Goal: Transaction & Acquisition: Purchase product/service

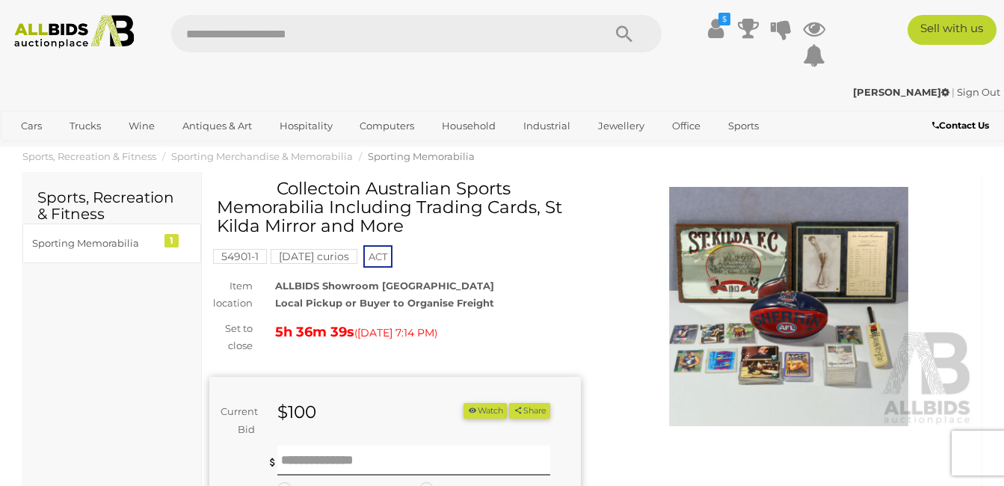
click at [826, 279] on img at bounding box center [788, 306] width 371 height 239
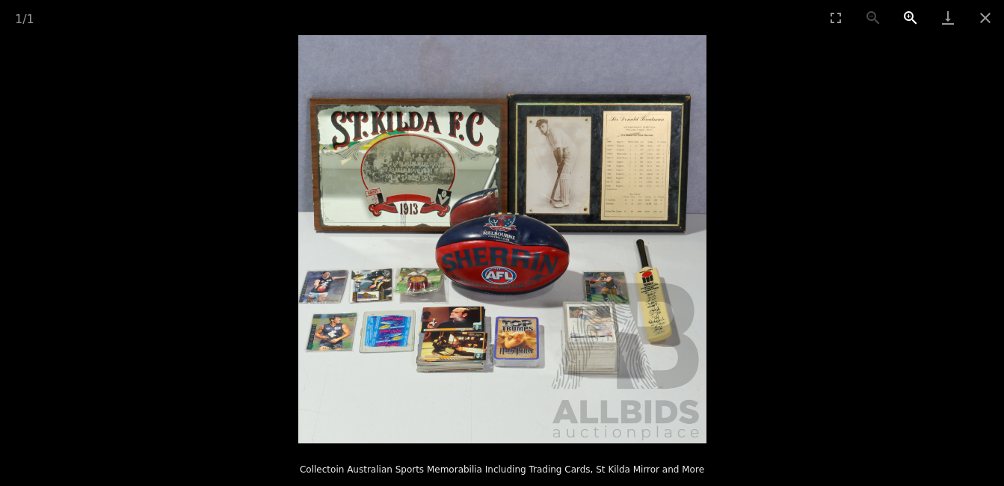
click at [909, 15] on button "Zoom in" at bounding box center [910, 17] width 37 height 35
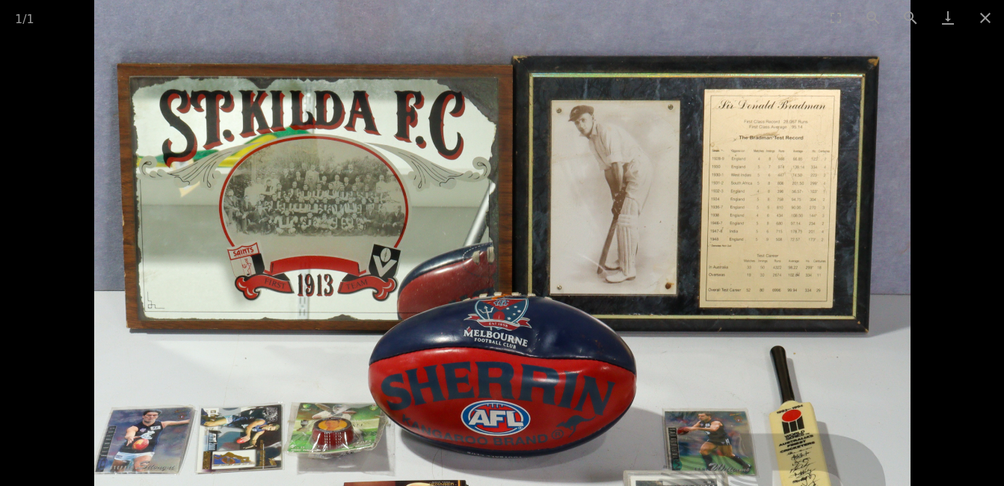
drag, startPoint x: 447, startPoint y: 249, endPoint x: 667, endPoint y: 342, distance: 239.1
click at [483, 357] on img at bounding box center [502, 346] width 816 height 816
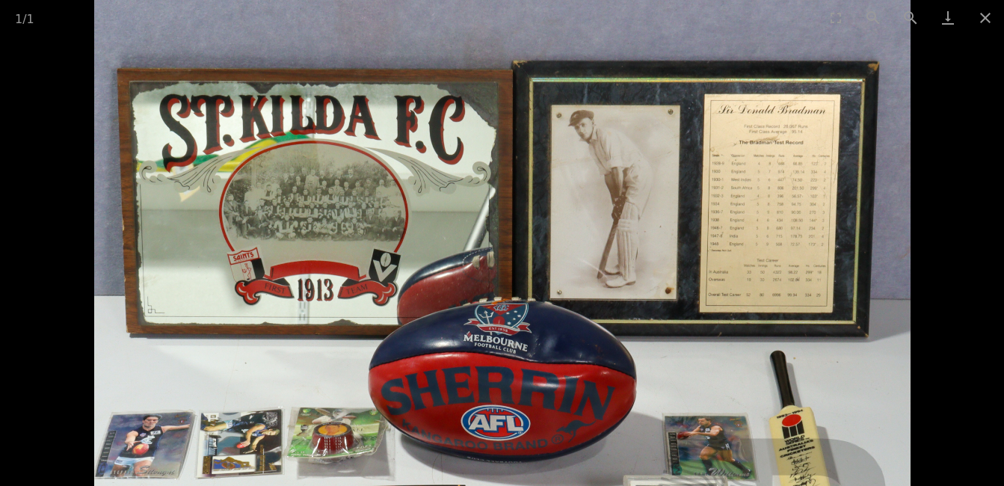
scroll to position [149, 0]
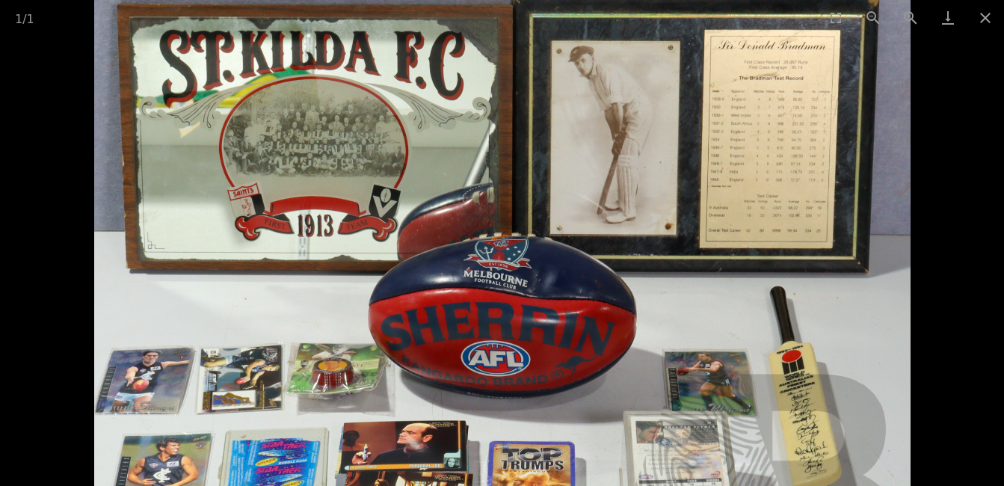
drag, startPoint x: 582, startPoint y: 357, endPoint x: 605, endPoint y: 293, distance: 68.1
click at [605, 293] on img at bounding box center [502, 286] width 816 height 816
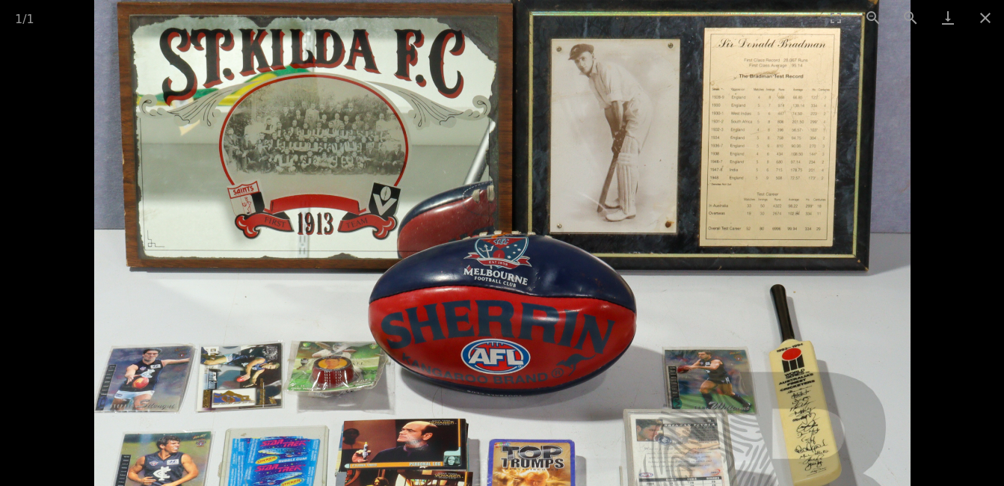
scroll to position [374, 0]
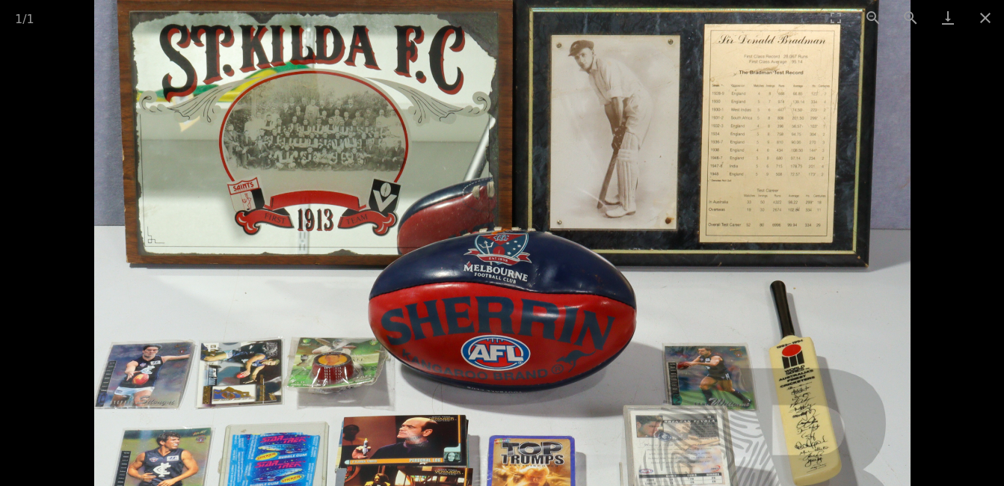
drag, startPoint x: 670, startPoint y: 378, endPoint x: 639, endPoint y: 392, distance: 34.4
click at [639, 392] on img at bounding box center [502, 280] width 816 height 816
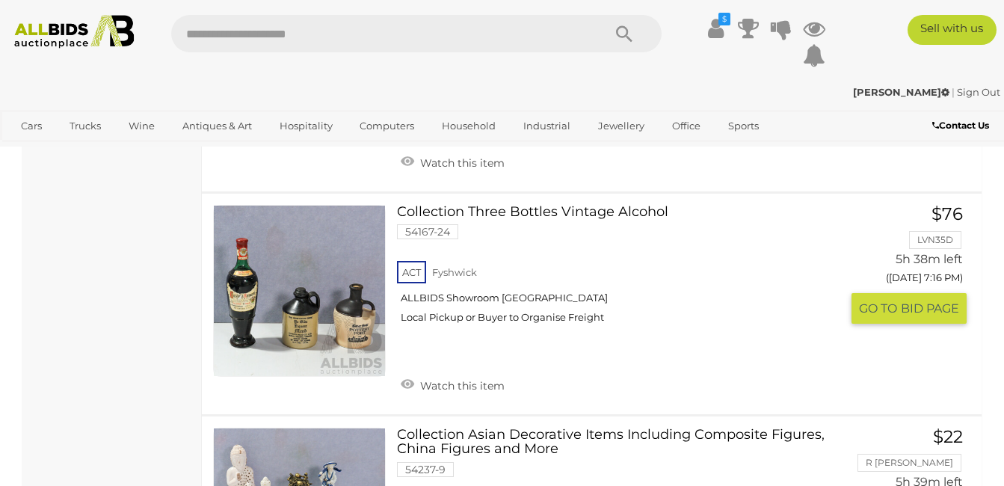
scroll to position [2169, 0]
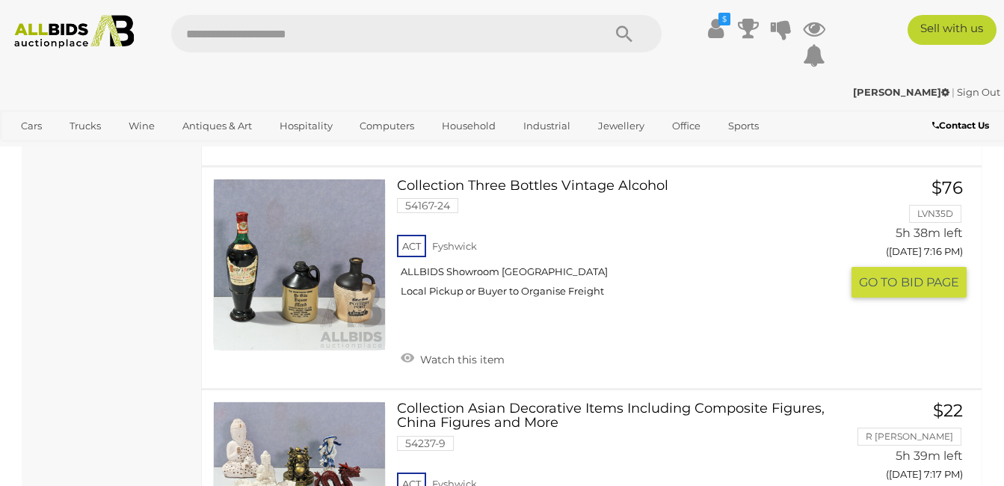
click at [316, 282] on link at bounding box center [299, 265] width 173 height 173
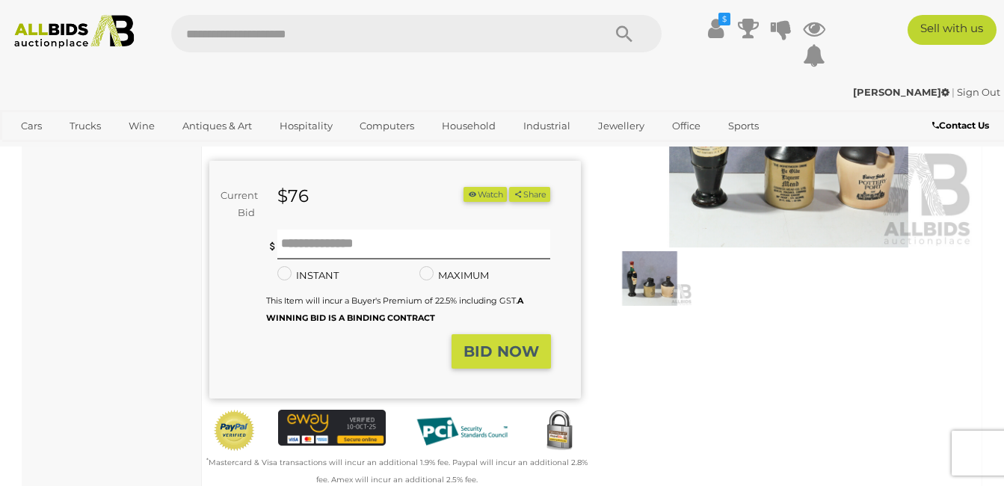
scroll to position [149, 0]
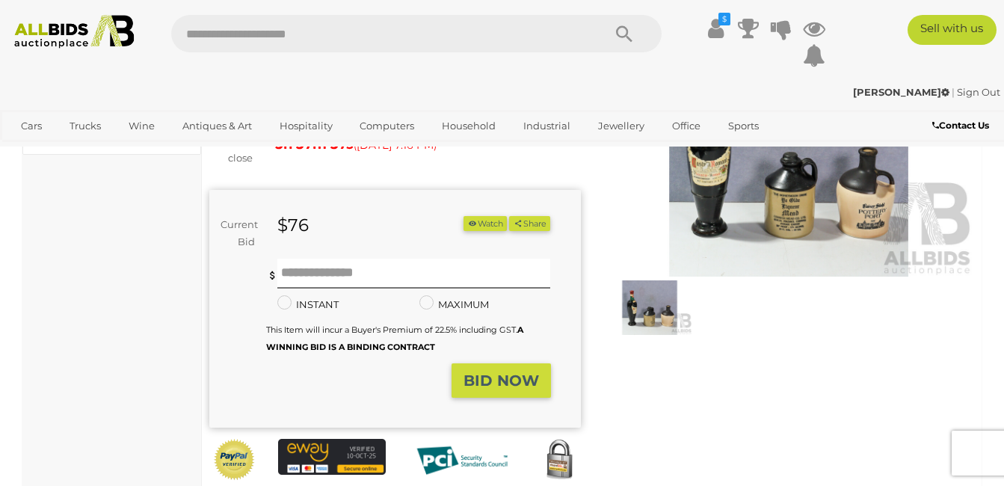
click at [820, 210] on img at bounding box center [788, 156] width 371 height 239
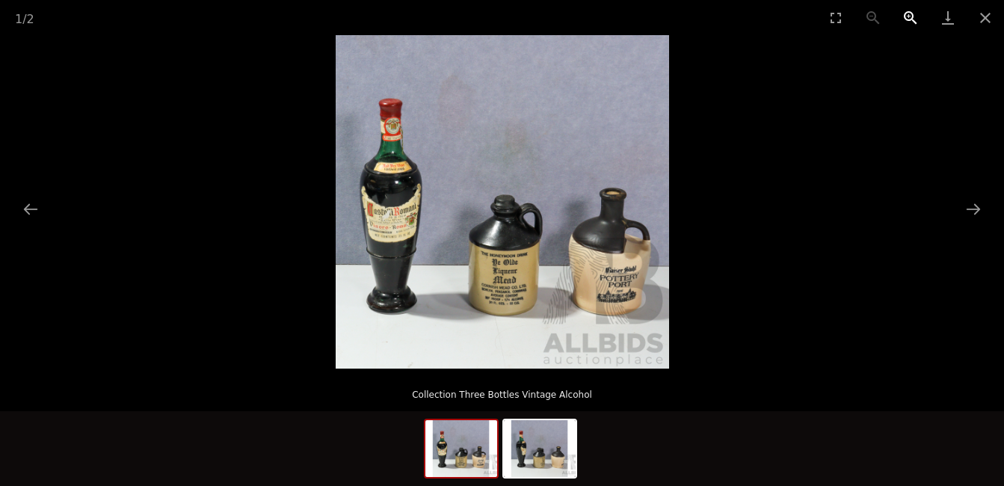
click at [910, 16] on button "Zoom in" at bounding box center [910, 17] width 37 height 35
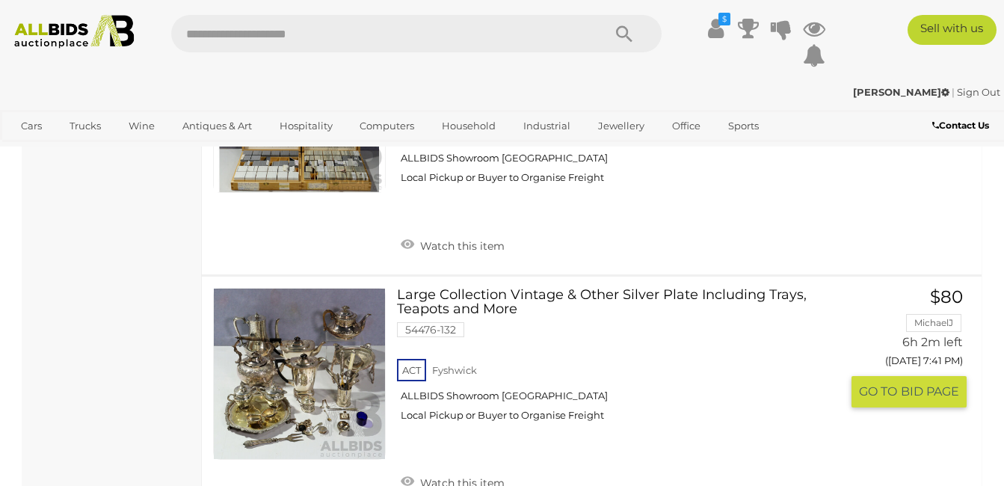
scroll to position [8161, 0]
